Goal: Task Accomplishment & Management: Manage account settings

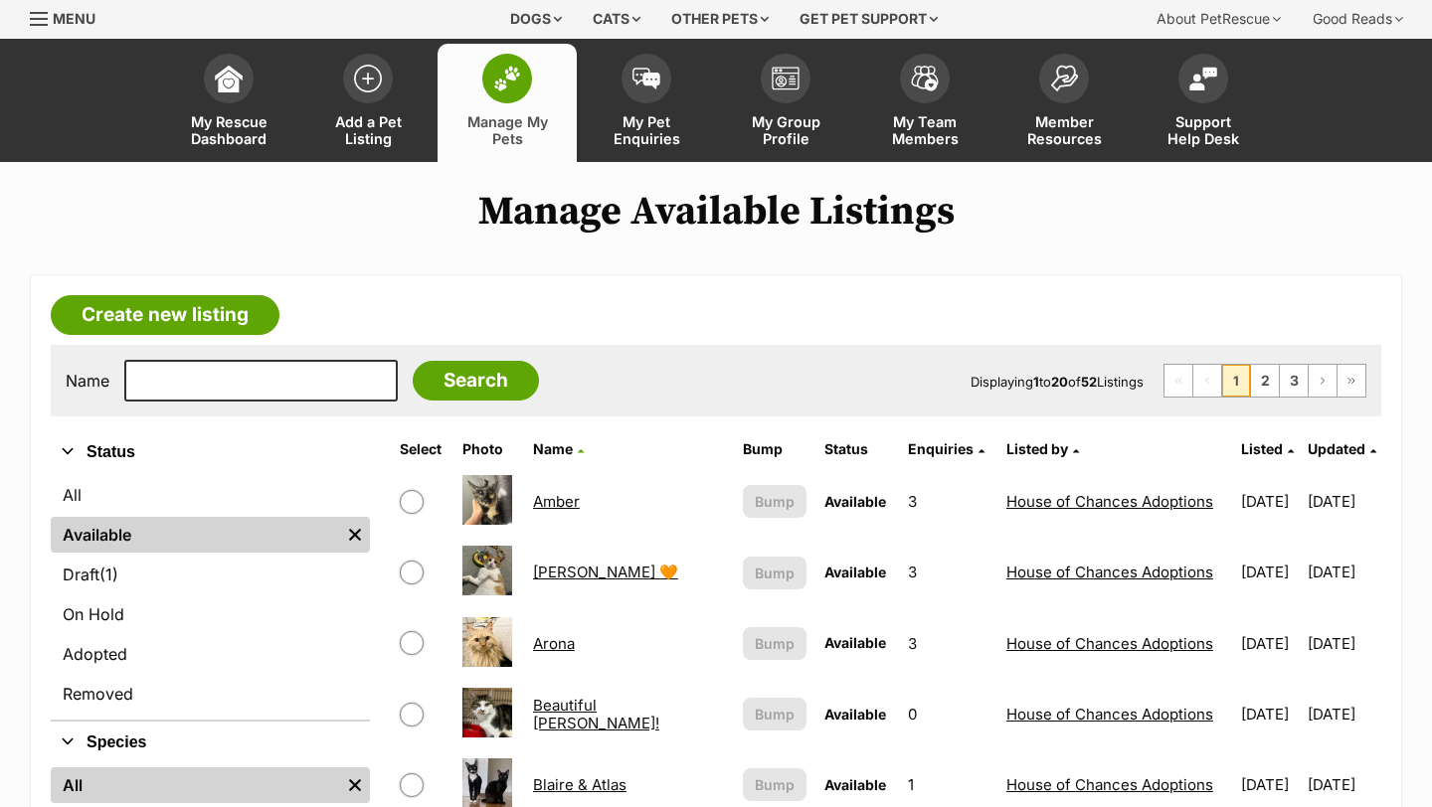
scroll to position [129, 0]
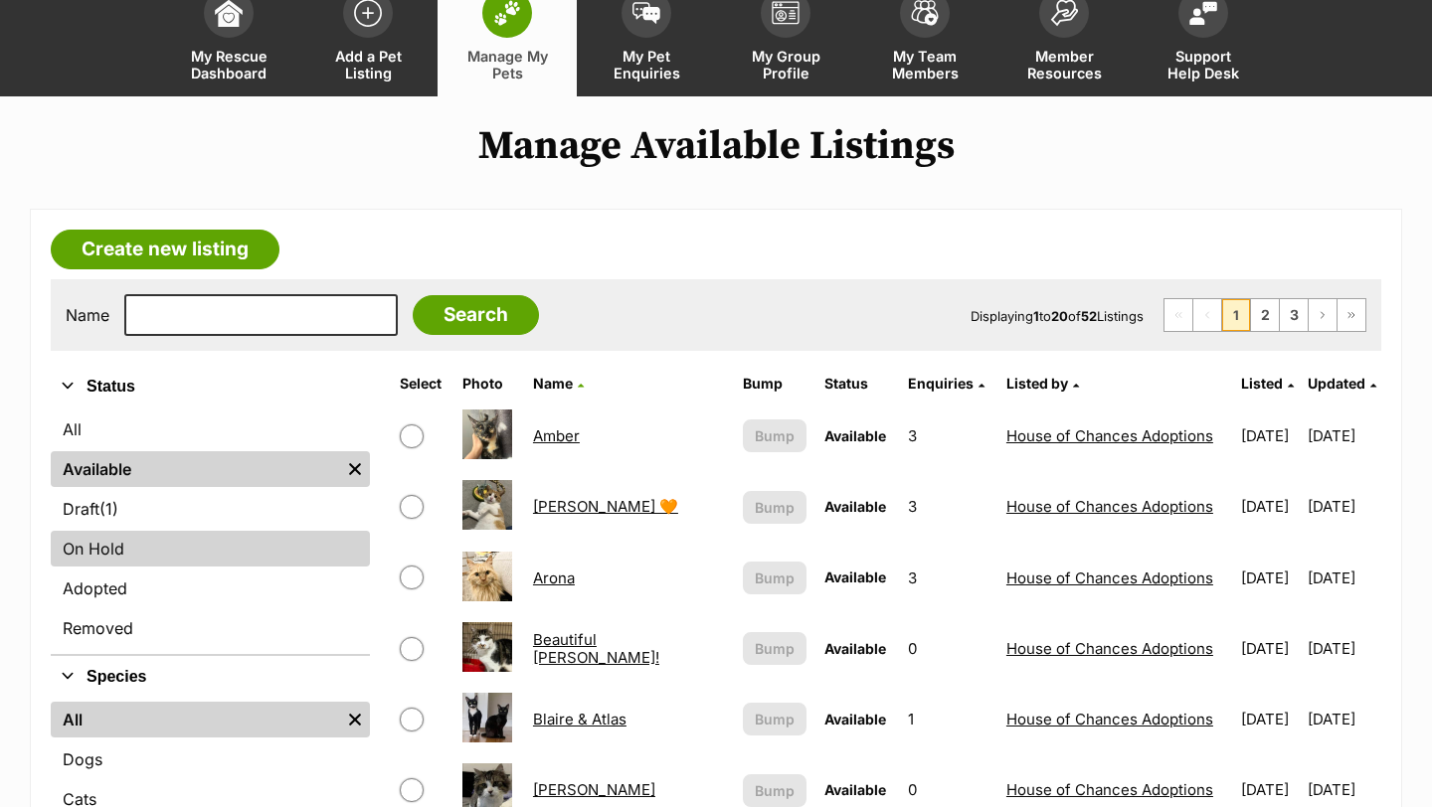
click at [256, 534] on link "On Hold" at bounding box center [210, 549] width 319 height 36
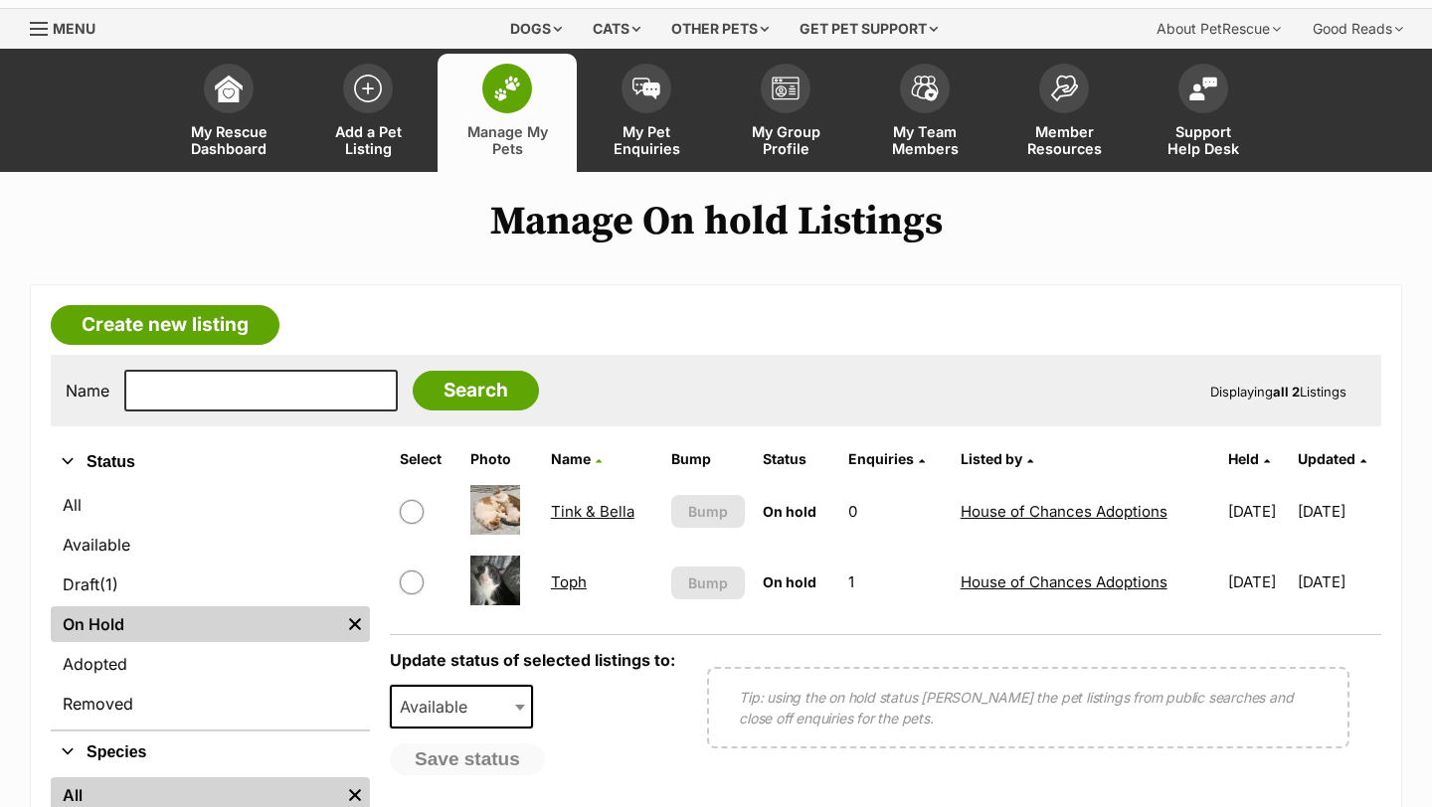
click at [595, 512] on link "Tink & Bella" at bounding box center [593, 511] width 84 height 19
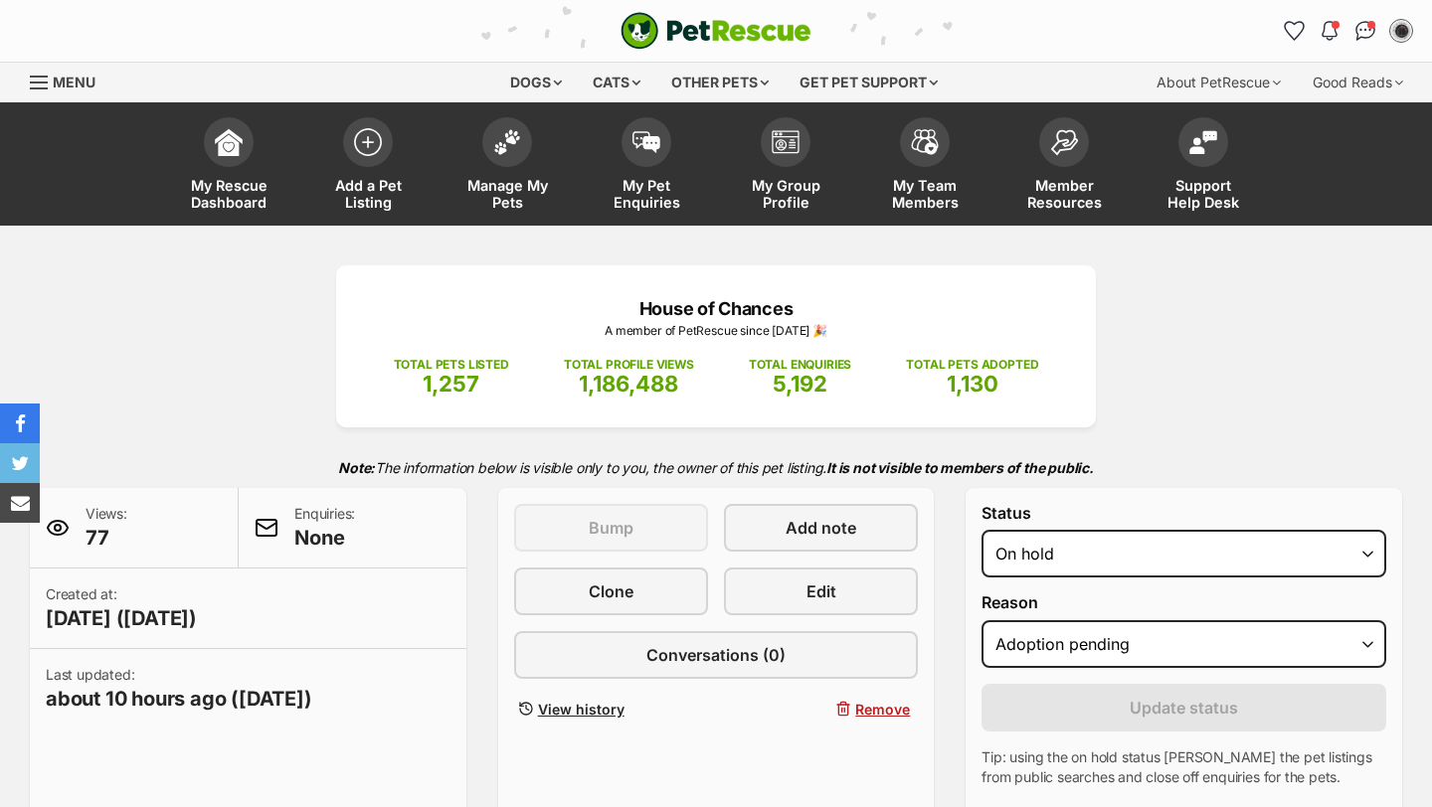
select select "adoption_pending"
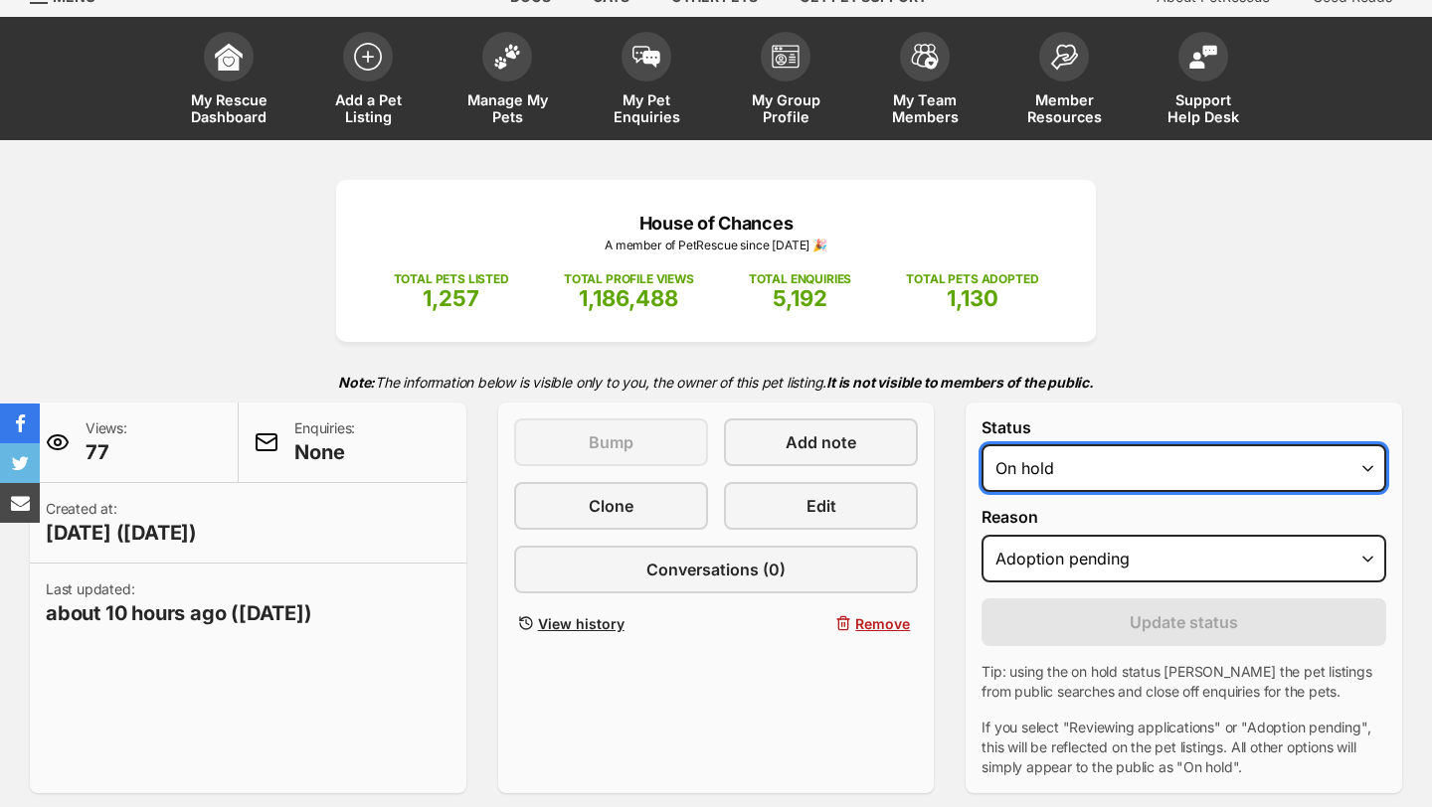
click at [1055, 465] on select "Draft Available On hold Adopted" at bounding box center [1183, 468] width 405 height 48
select select "rehomed"
click at [981, 445] on select "Draft Available On hold Adopted" at bounding box center [1183, 468] width 405 height 48
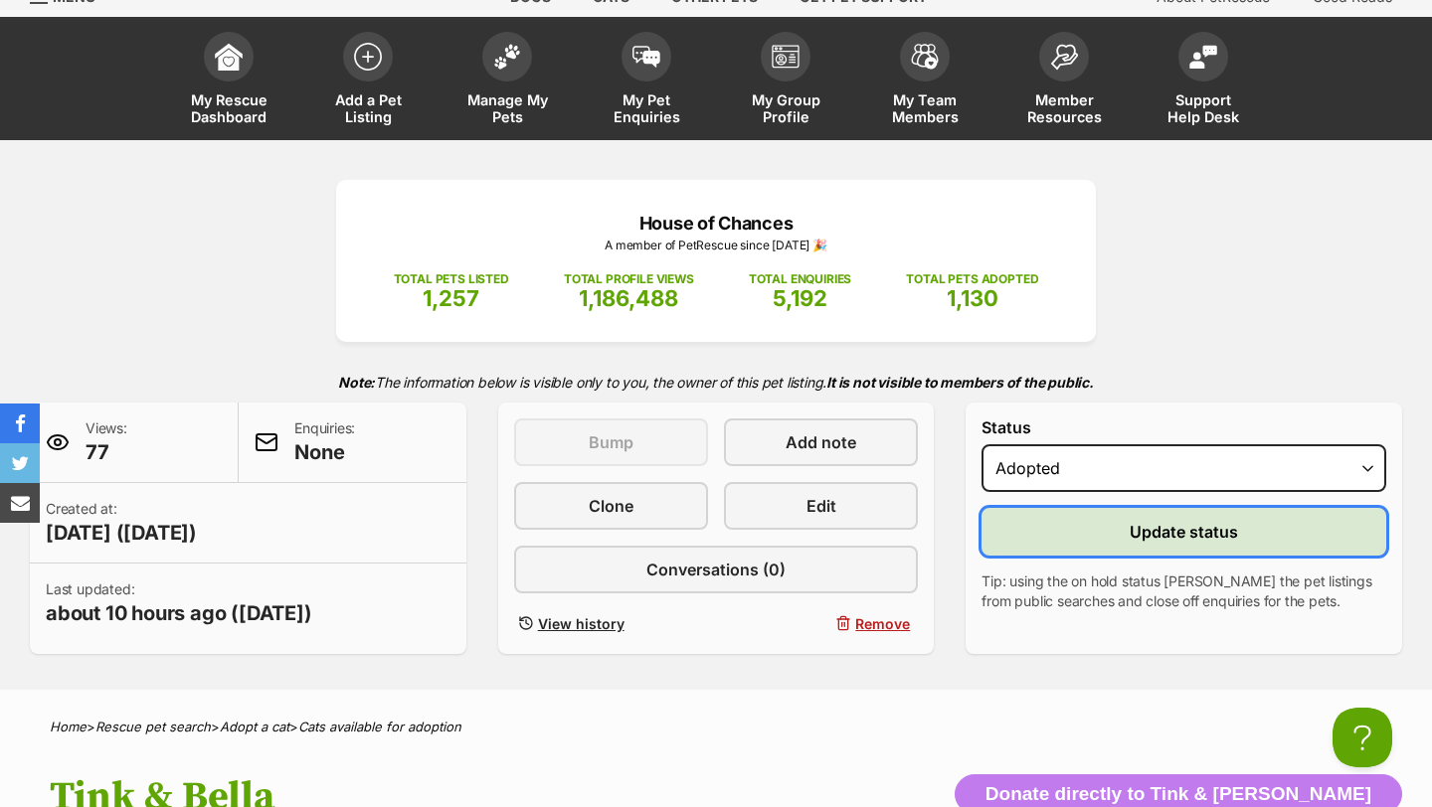
click at [1120, 537] on button "Update status" at bounding box center [1183, 532] width 405 height 48
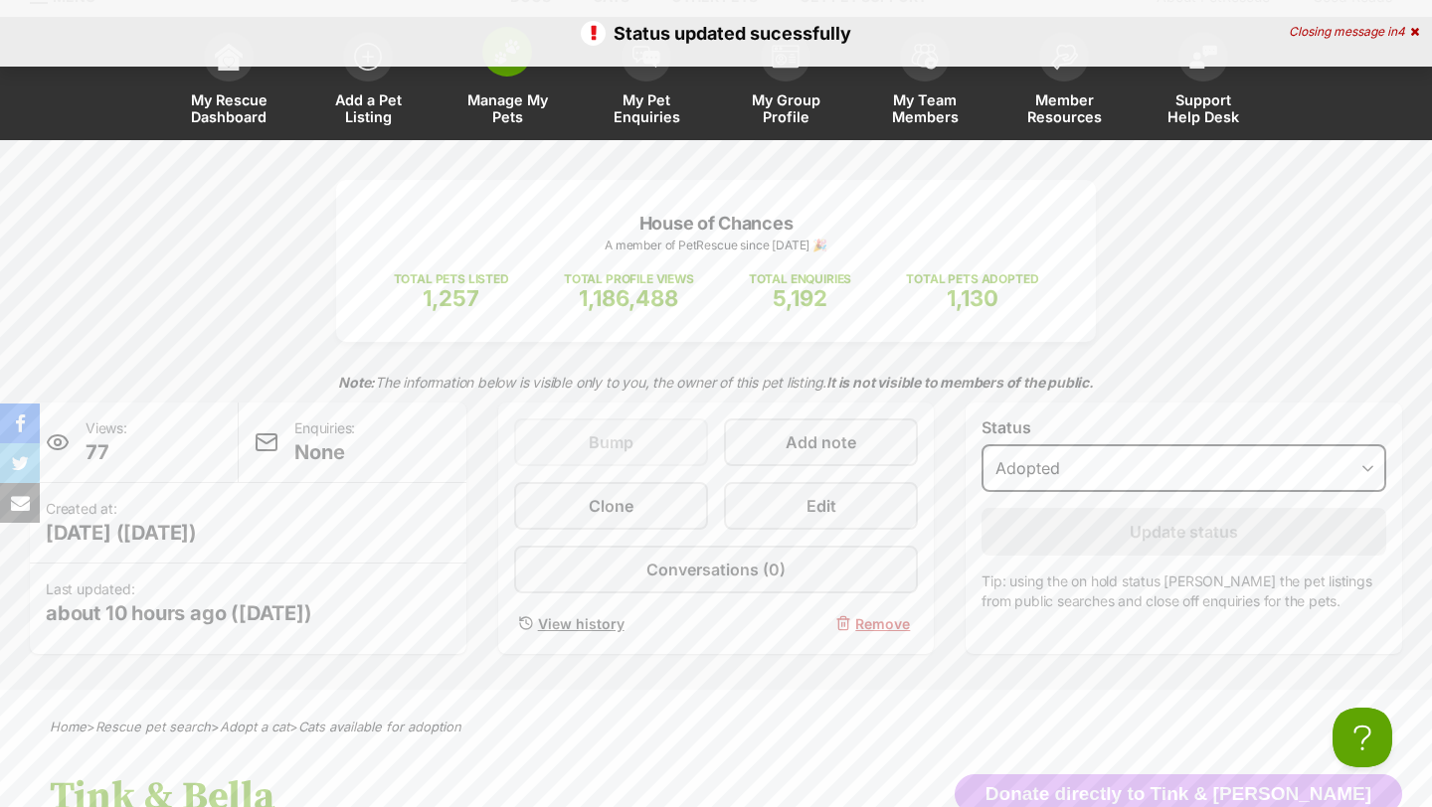
click at [488, 90] on link "Manage My Pets" at bounding box center [506, 81] width 139 height 118
